Goal: Task Accomplishment & Management: Manage account settings

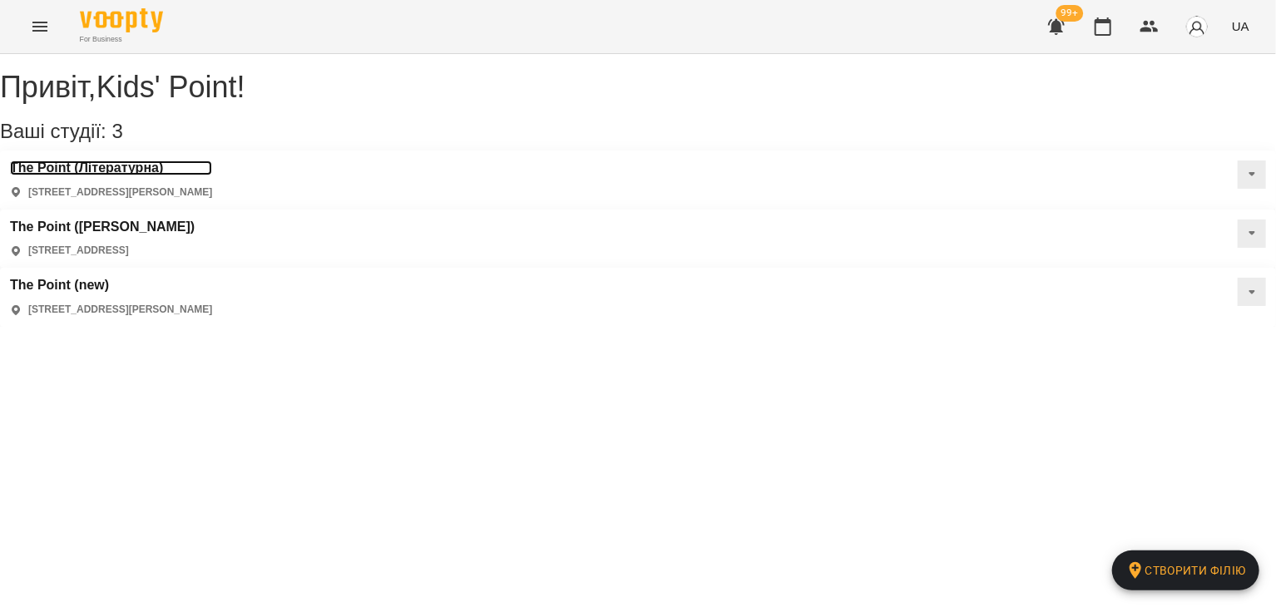
click at [137, 175] on h3 "The Point (Літературна)" at bounding box center [111, 167] width 202 height 15
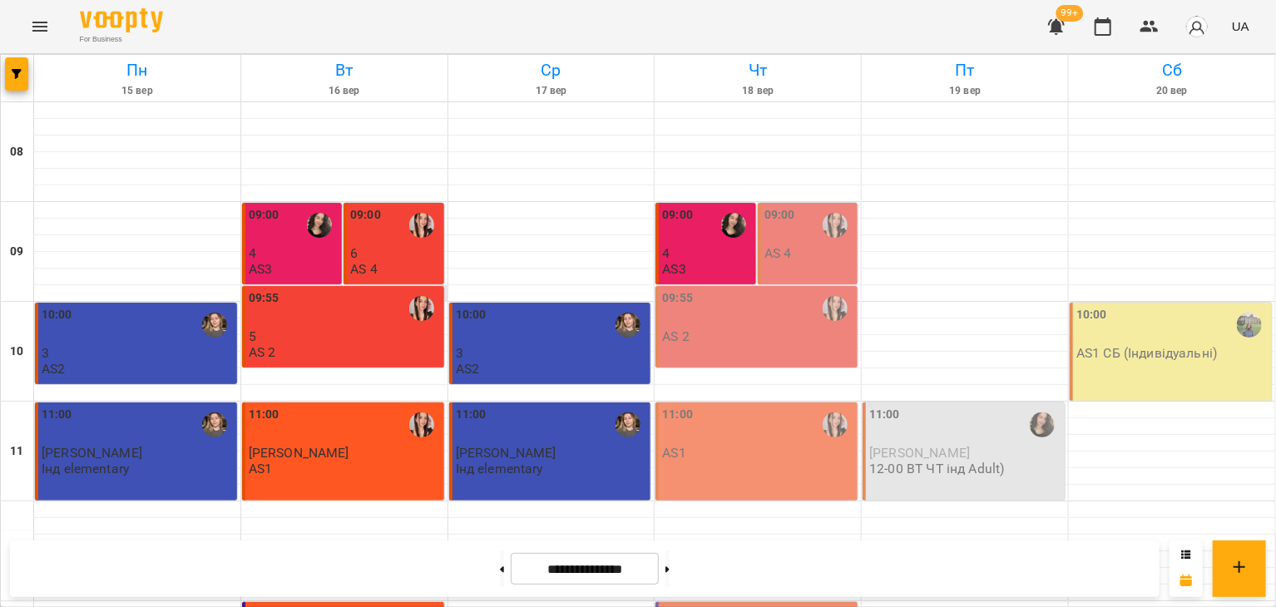
scroll to position [20, 0]
click at [782, 218] on div "09:00" at bounding box center [779, 225] width 31 height 38
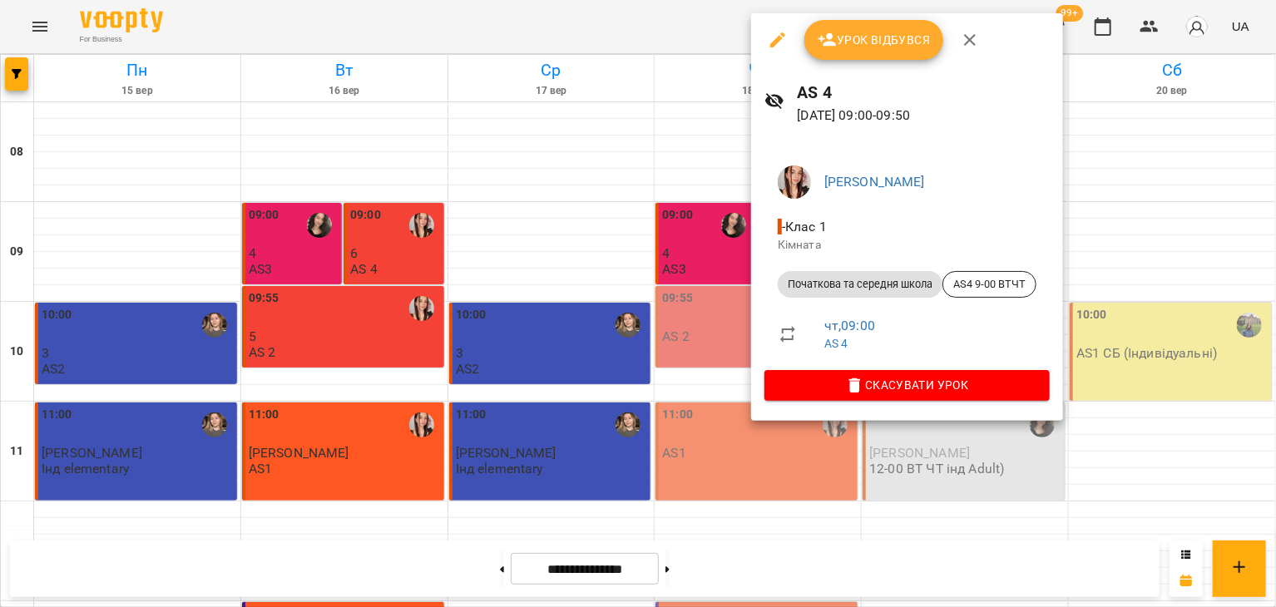
click at [854, 39] on span "Урок відбувся" at bounding box center [873, 40] width 113 height 20
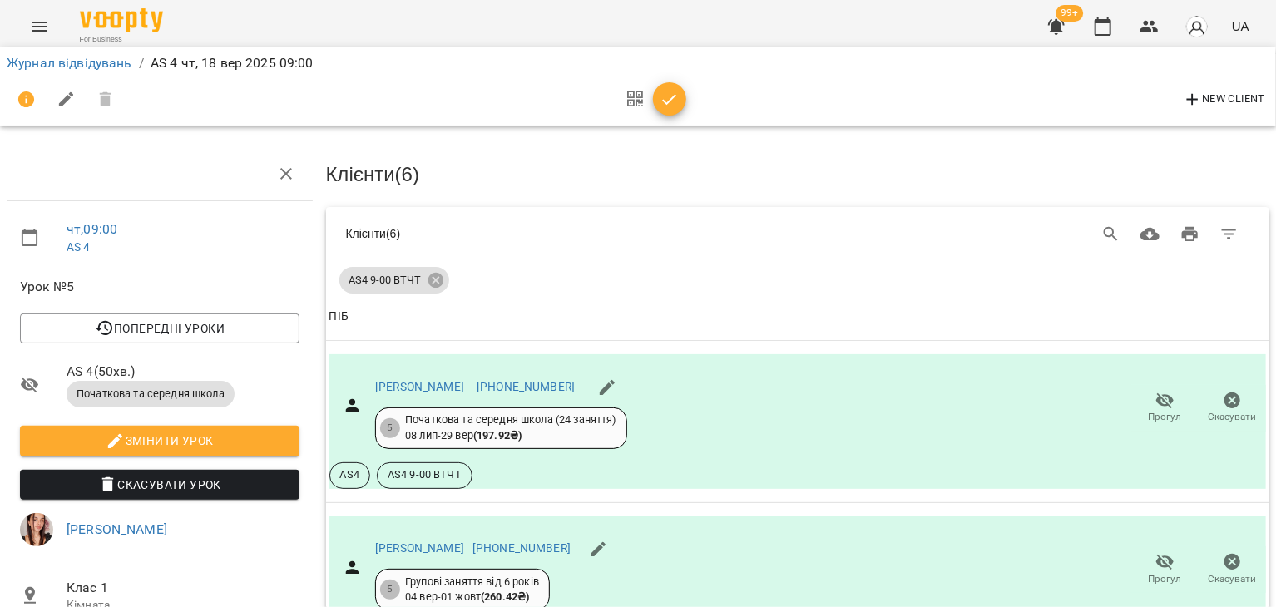
click at [674, 106] on icon "button" at bounding box center [669, 100] width 20 height 20
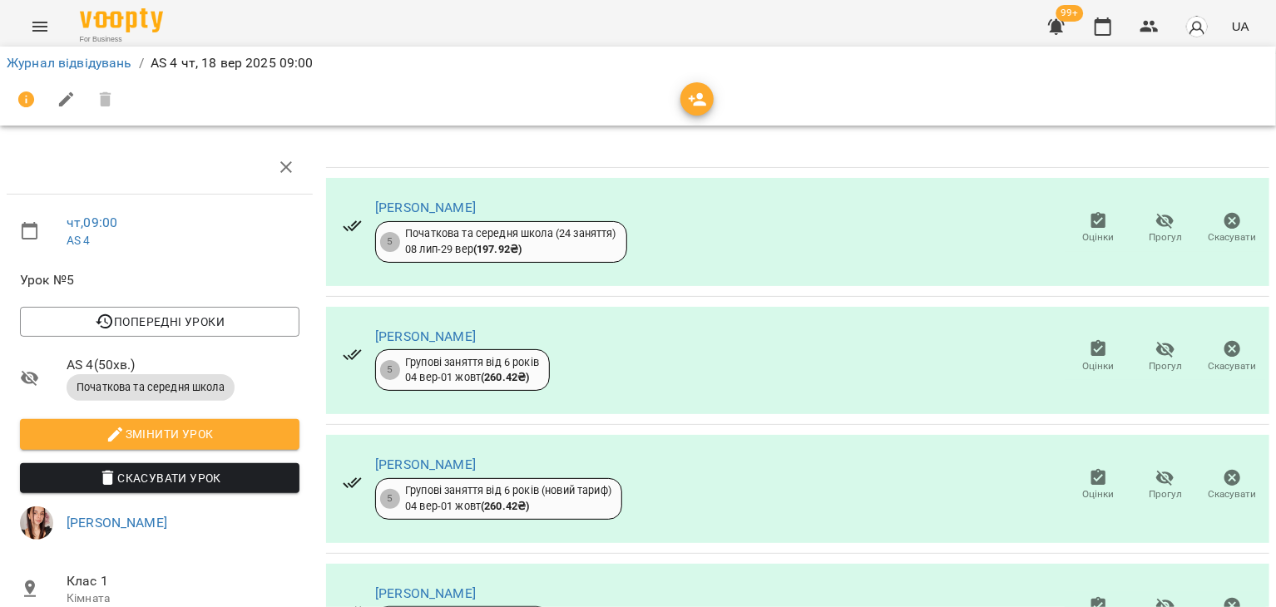
scroll to position [302, 0]
click at [116, 64] on link "Журнал відвідувань" at bounding box center [70, 63] width 126 height 16
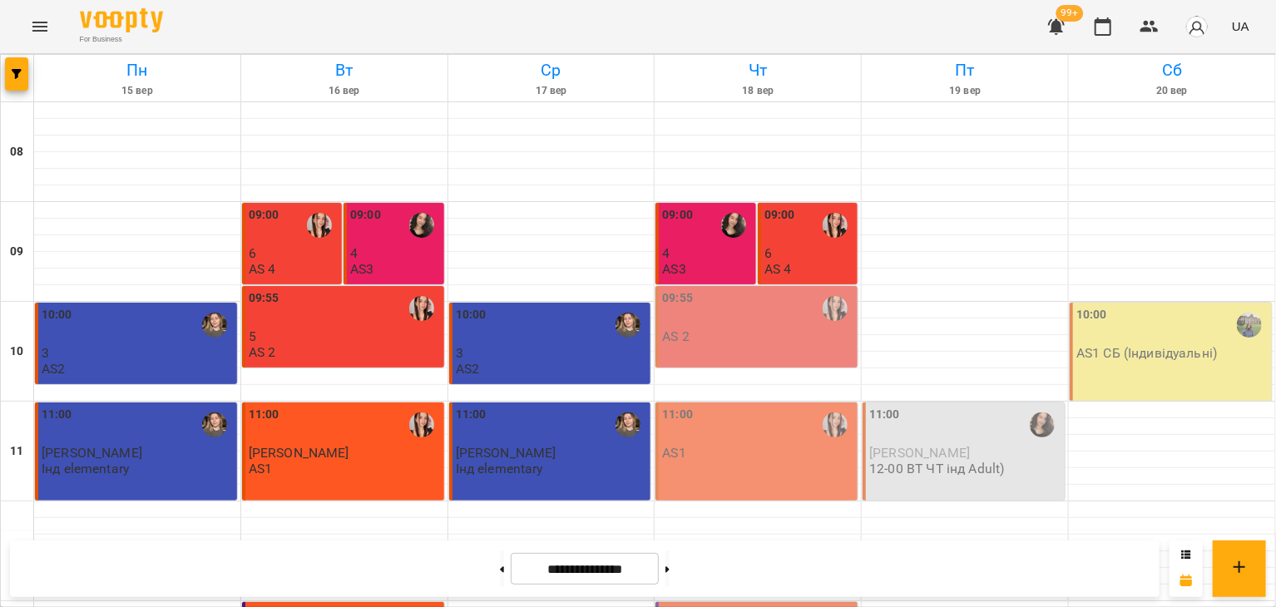
click at [714, 343] on div "09:55 AS 2" at bounding box center [758, 316] width 192 height 55
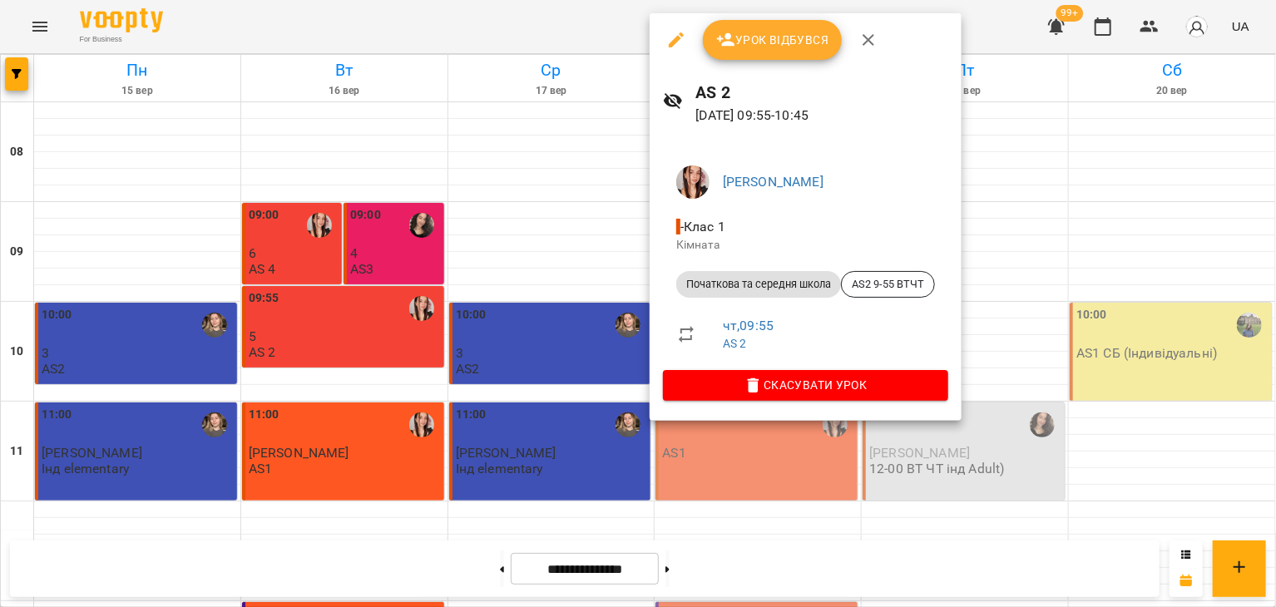
click at [748, 46] on span "Урок відбувся" at bounding box center [772, 40] width 113 height 20
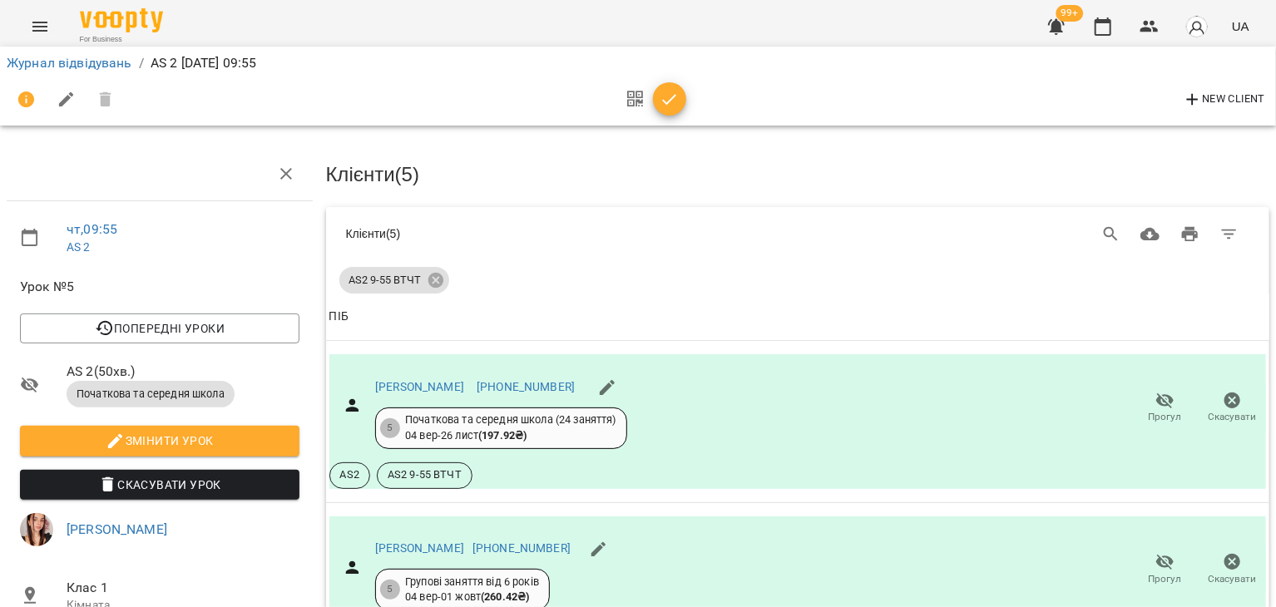
click at [664, 102] on icon "button" at bounding box center [670, 99] width 14 height 11
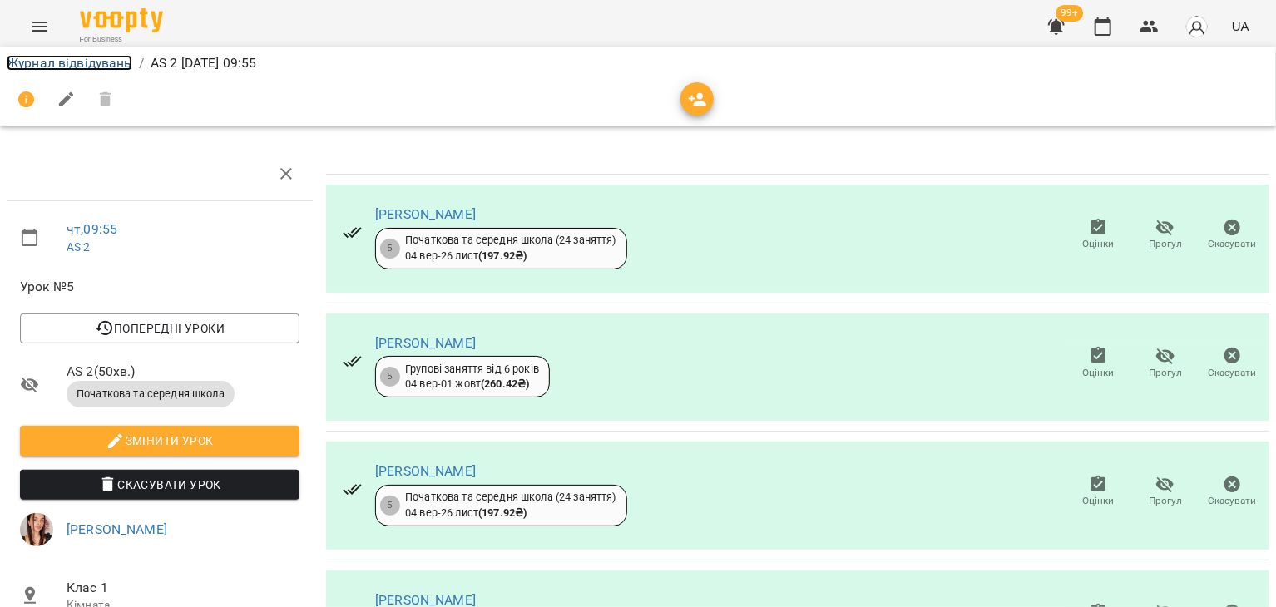
click at [95, 62] on link "Журнал відвідувань" at bounding box center [70, 63] width 126 height 16
